Goal: Information Seeking & Learning: Learn about a topic

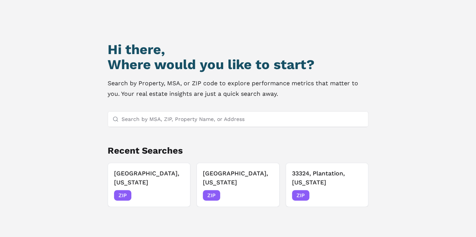
scroll to position [41, 0]
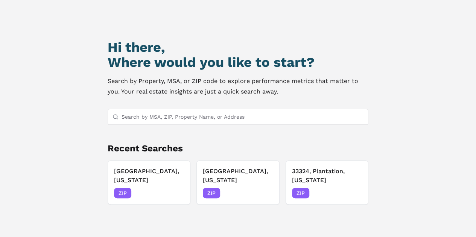
click at [252, 118] on input "Search by MSA, ZIP, Property Name, or Address" at bounding box center [243, 117] width 242 height 15
type input "o"
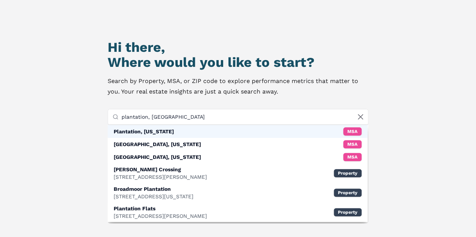
type input "plantation, [GEOGRAPHIC_DATA]"
click at [198, 131] on div "Plantation, [US_STATE] MSA" at bounding box center [238, 131] width 260 height 13
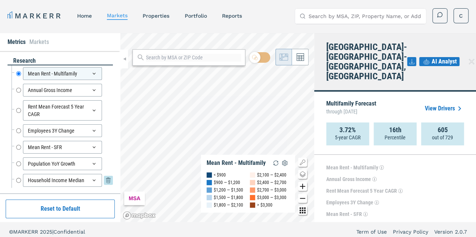
click at [20, 180] on input "Household Income Median" at bounding box center [18, 180] width 5 height 13
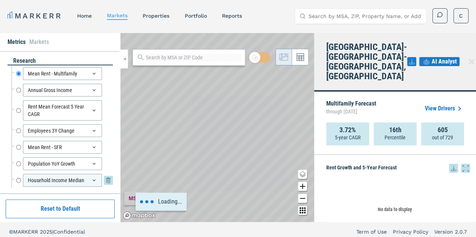
radio input "false"
radio input "true"
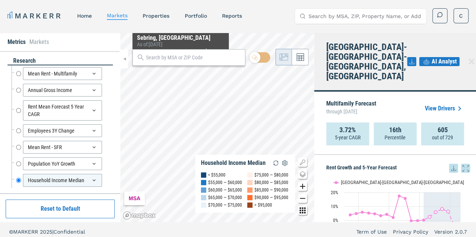
click at [183, 60] on input "text" at bounding box center [193, 58] width 95 height 8
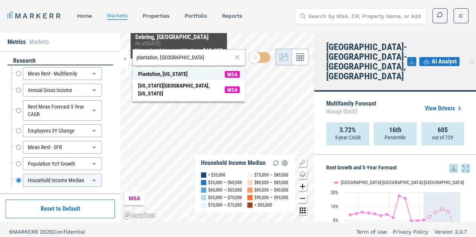
click at [177, 74] on span "Plantation, [US_STATE] MSA" at bounding box center [188, 74] width 113 height 12
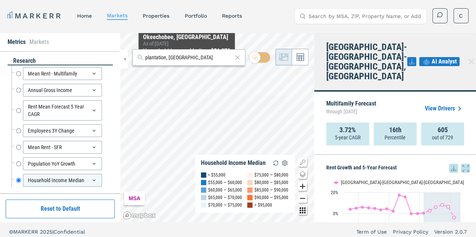
click at [189, 59] on input "plantation, [GEOGRAPHIC_DATA]" at bounding box center [188, 58] width 87 height 8
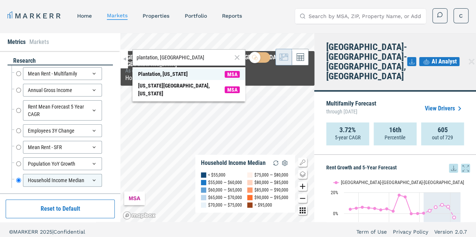
click at [194, 73] on span "Plantation, [US_STATE] MSA" at bounding box center [188, 74] width 113 height 12
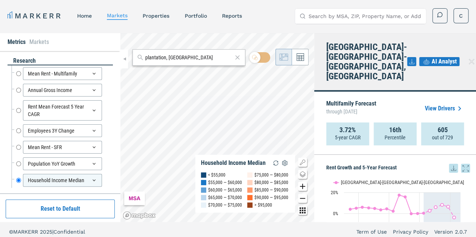
click at [221, 59] on input "plantation, [GEOGRAPHIC_DATA]" at bounding box center [188, 58] width 87 height 8
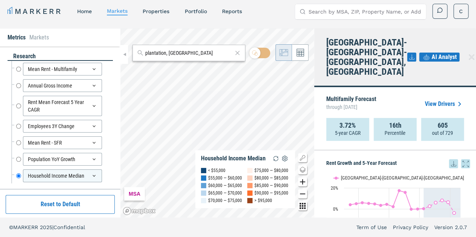
scroll to position [20, 0]
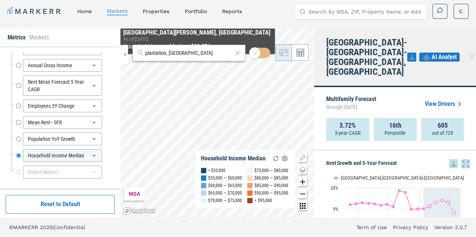
click at [196, 58] on div "plantation, [GEOGRAPHIC_DATA]" at bounding box center [188, 53] width 113 height 17
click at [195, 58] on div "plantation, [GEOGRAPHIC_DATA]" at bounding box center [188, 53] width 113 height 17
click at [196, 52] on input "plantation, [GEOGRAPHIC_DATA]" at bounding box center [188, 53] width 87 height 8
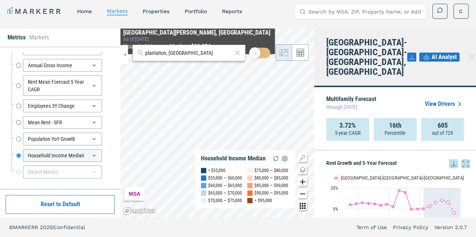
click at [196, 52] on input "plantation, [GEOGRAPHIC_DATA]" at bounding box center [188, 53] width 87 height 8
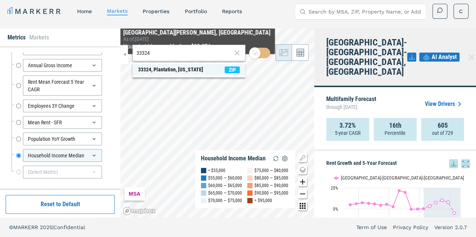
type input "33324"
click at [187, 74] on span "33324, Plantation, [US_STATE] ZIP" at bounding box center [188, 70] width 113 height 12
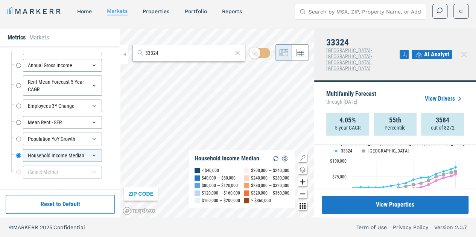
scroll to position [759, 0]
